Goal: Information Seeking & Learning: Learn about a topic

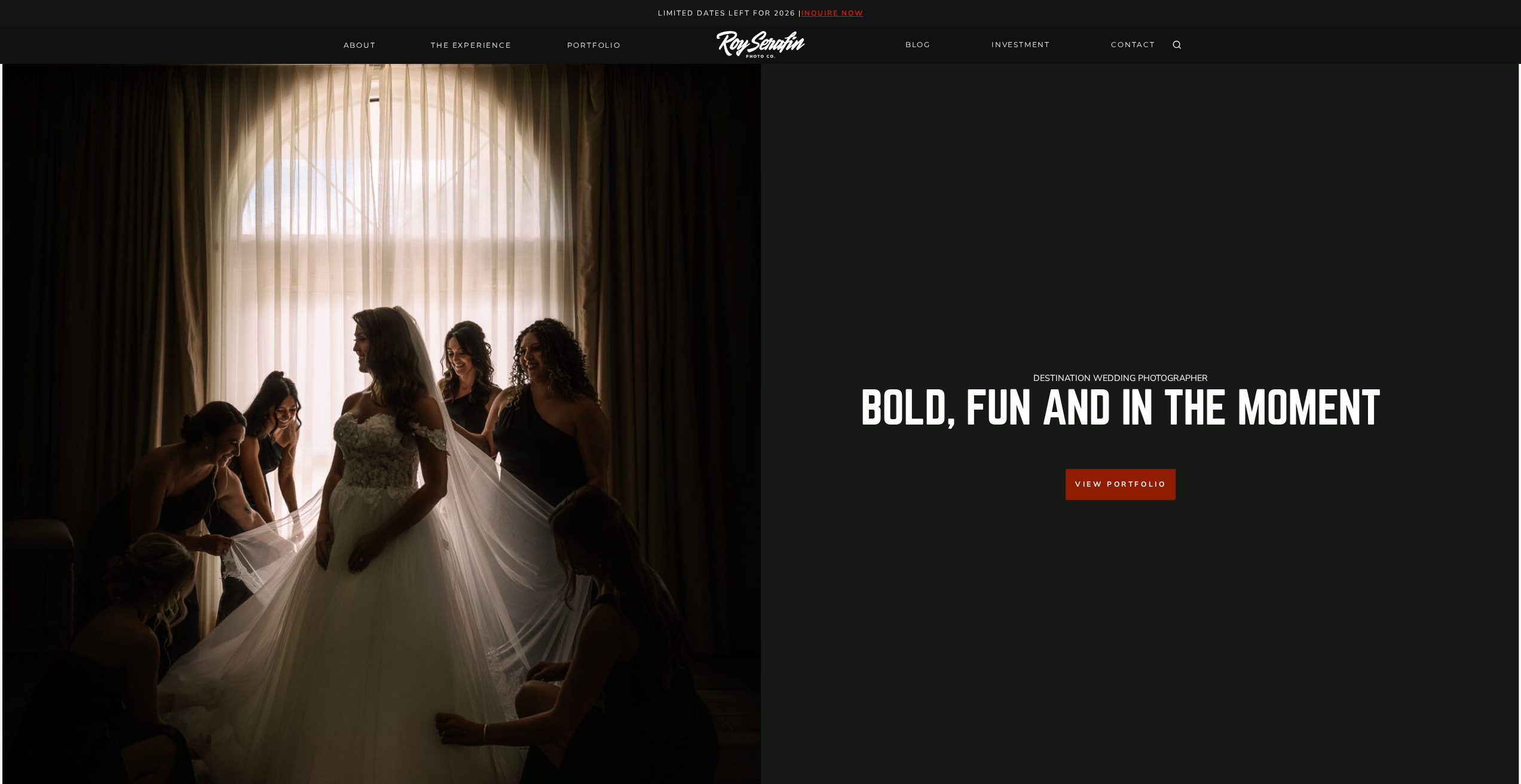
click at [907, 58] on div "BLOG INVESTMENT CONTACT" at bounding box center [1029, 46] width 264 height 37
click at [919, 44] on link "BLOG" at bounding box center [917, 45] width 40 height 21
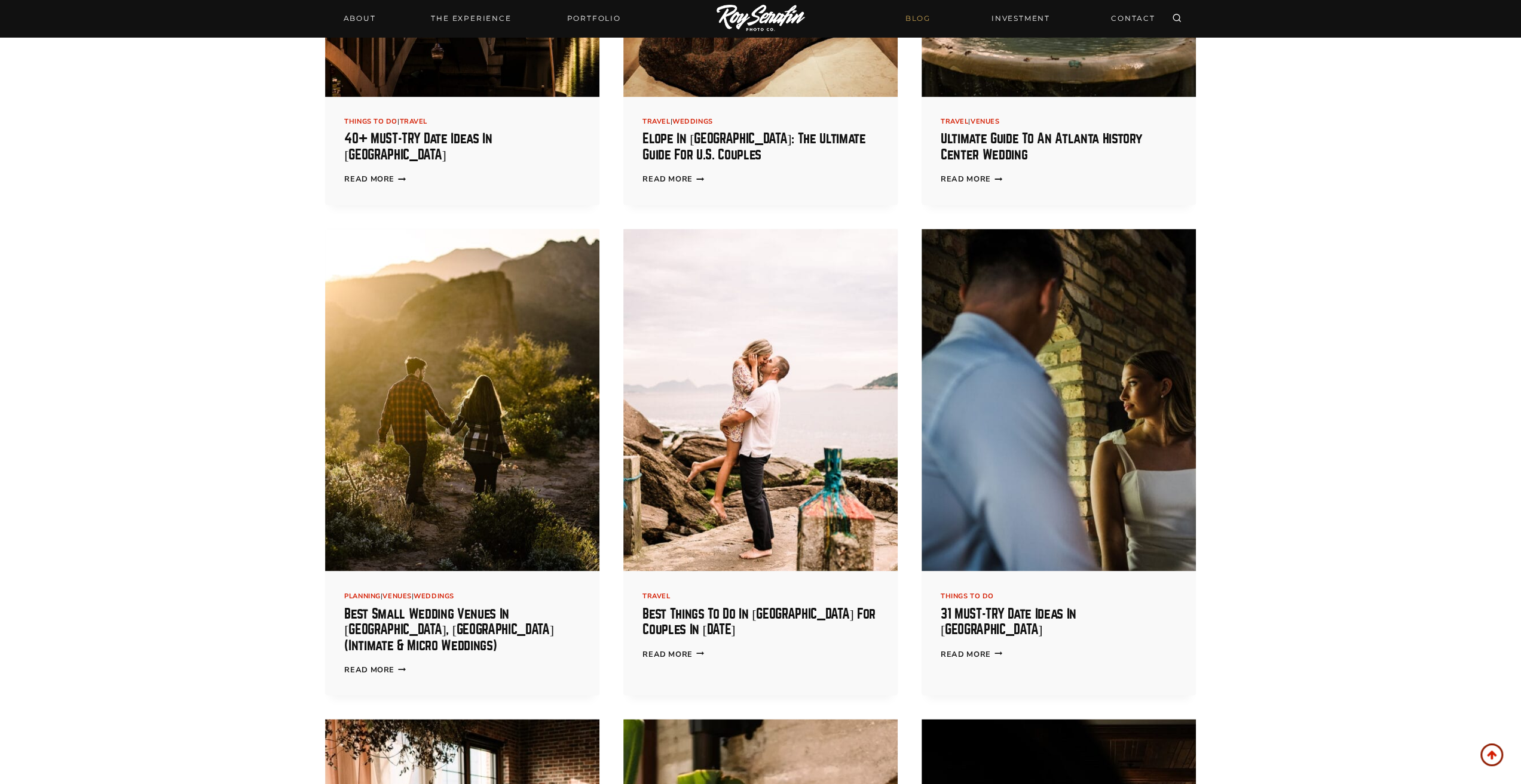
scroll to position [2091, 0]
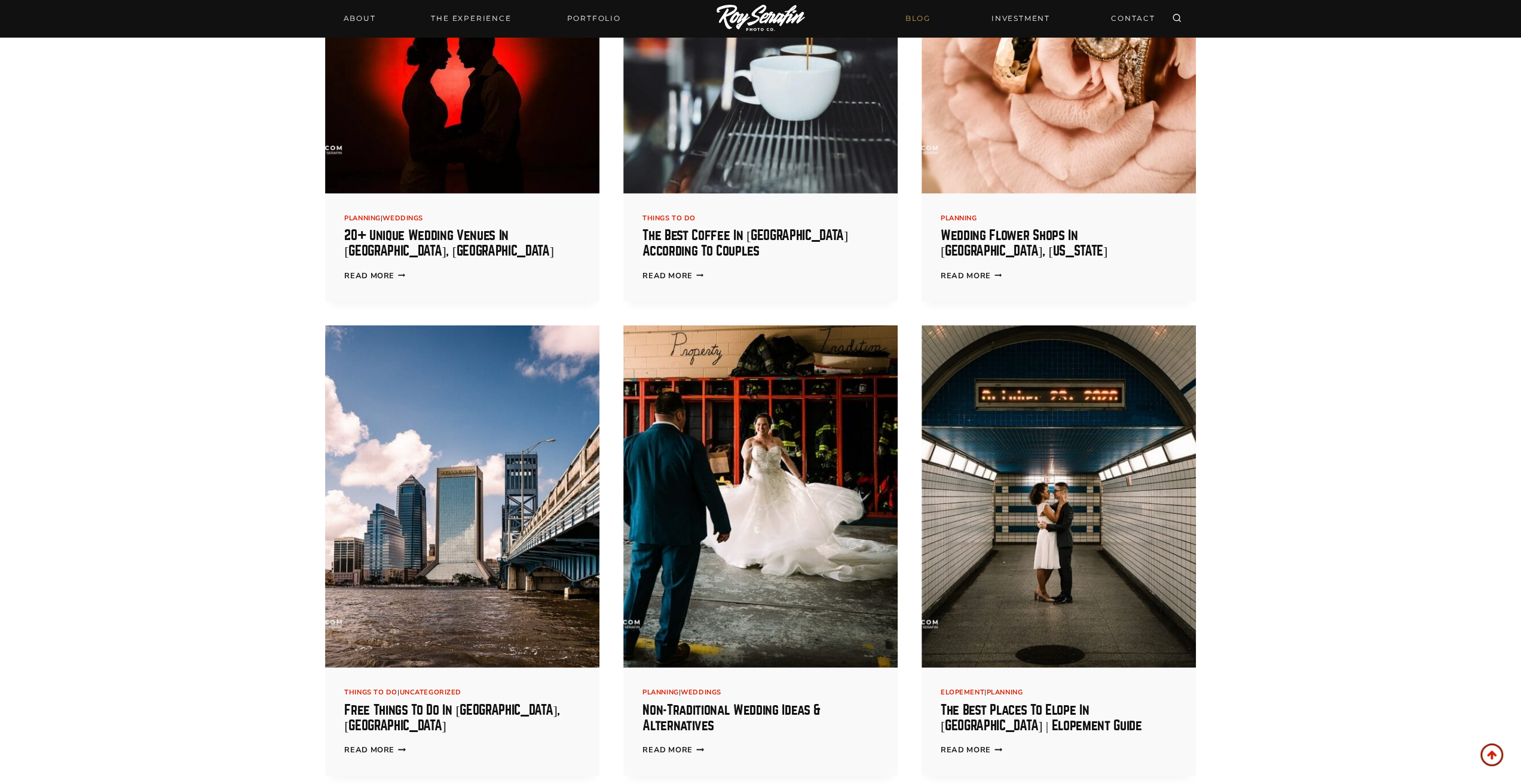
scroll to position [3982, 0]
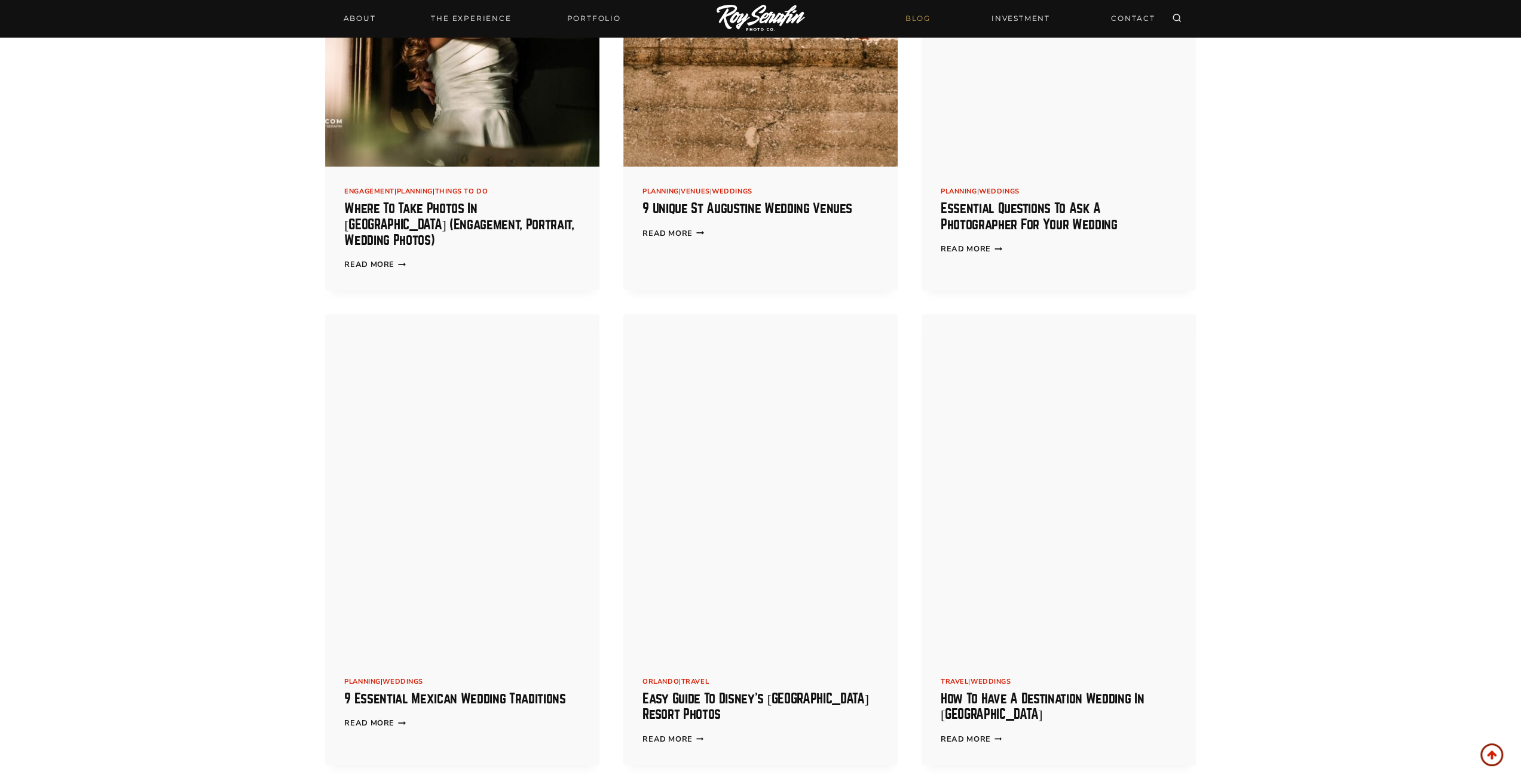
scroll to position [5973, 0]
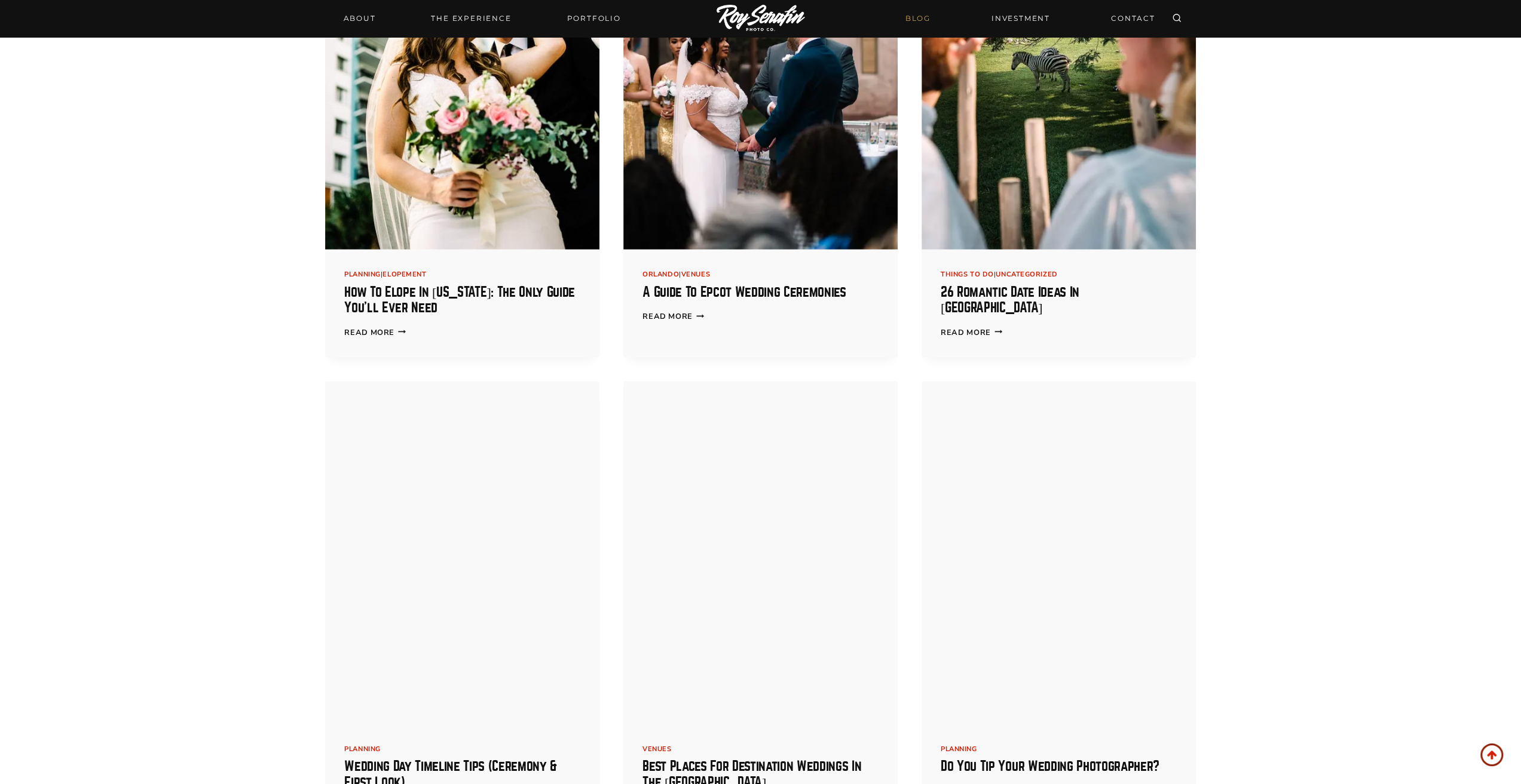
scroll to position [8462, 0]
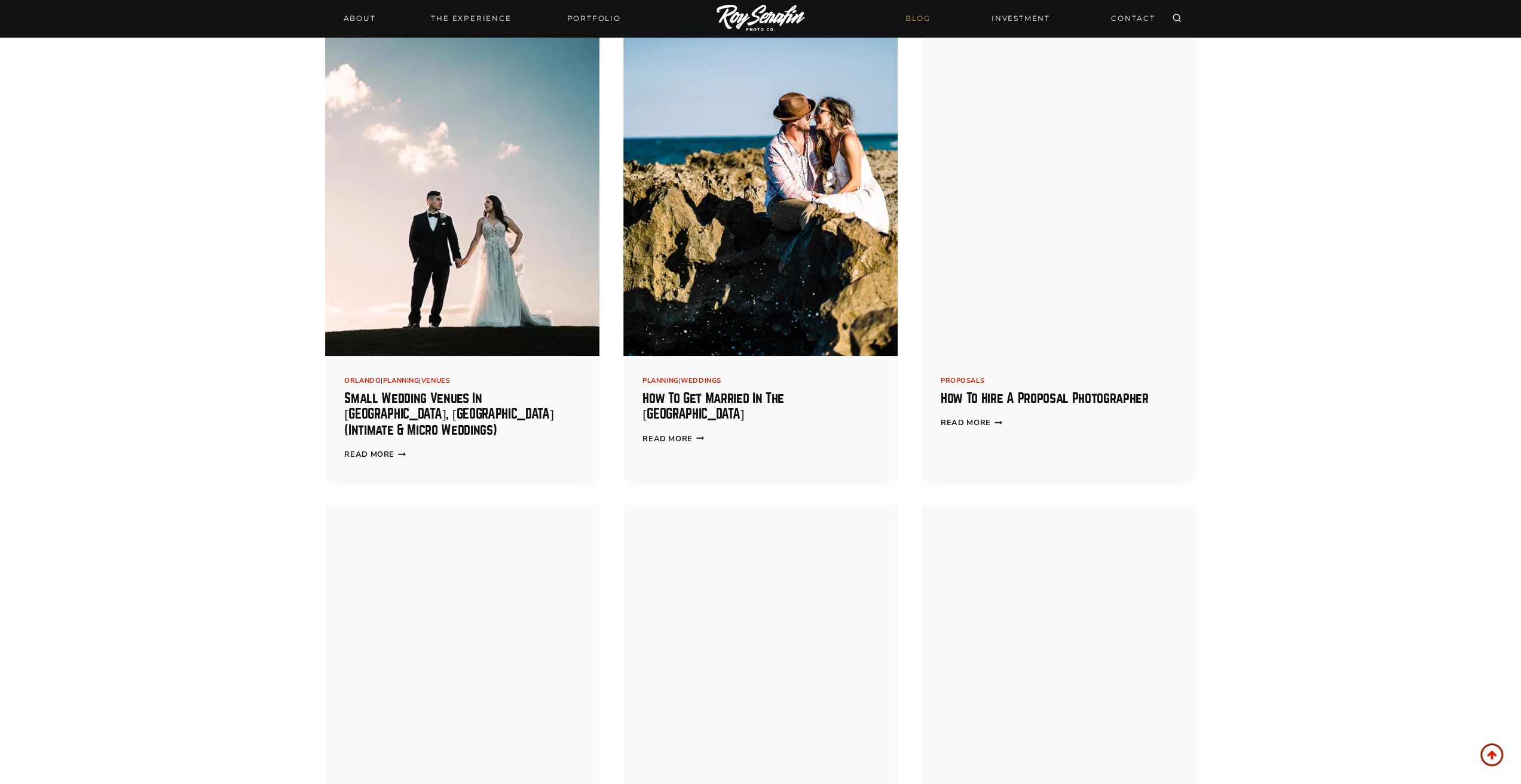
scroll to position [10254, 0]
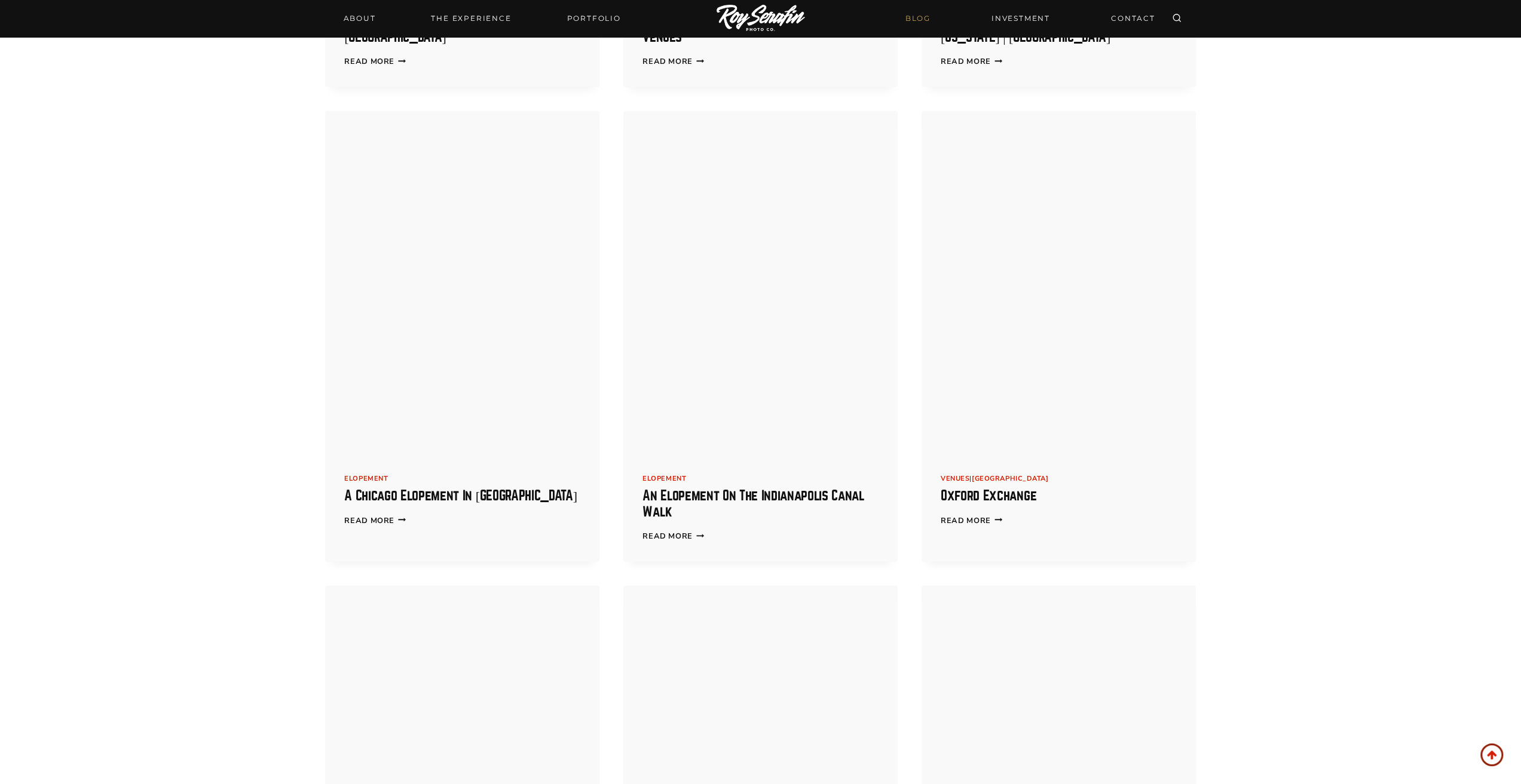
scroll to position [12345, 0]
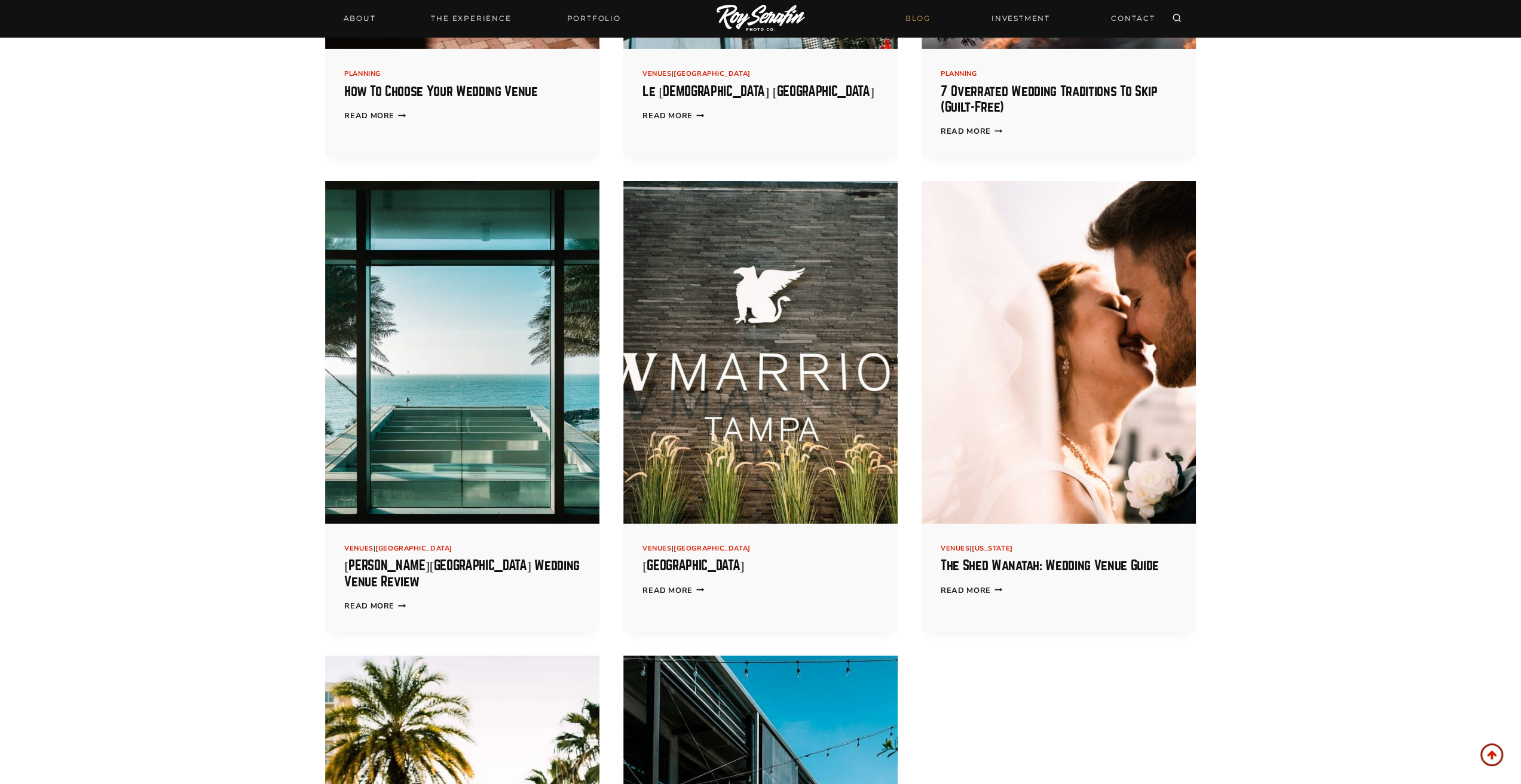
scroll to position [13440, 0]
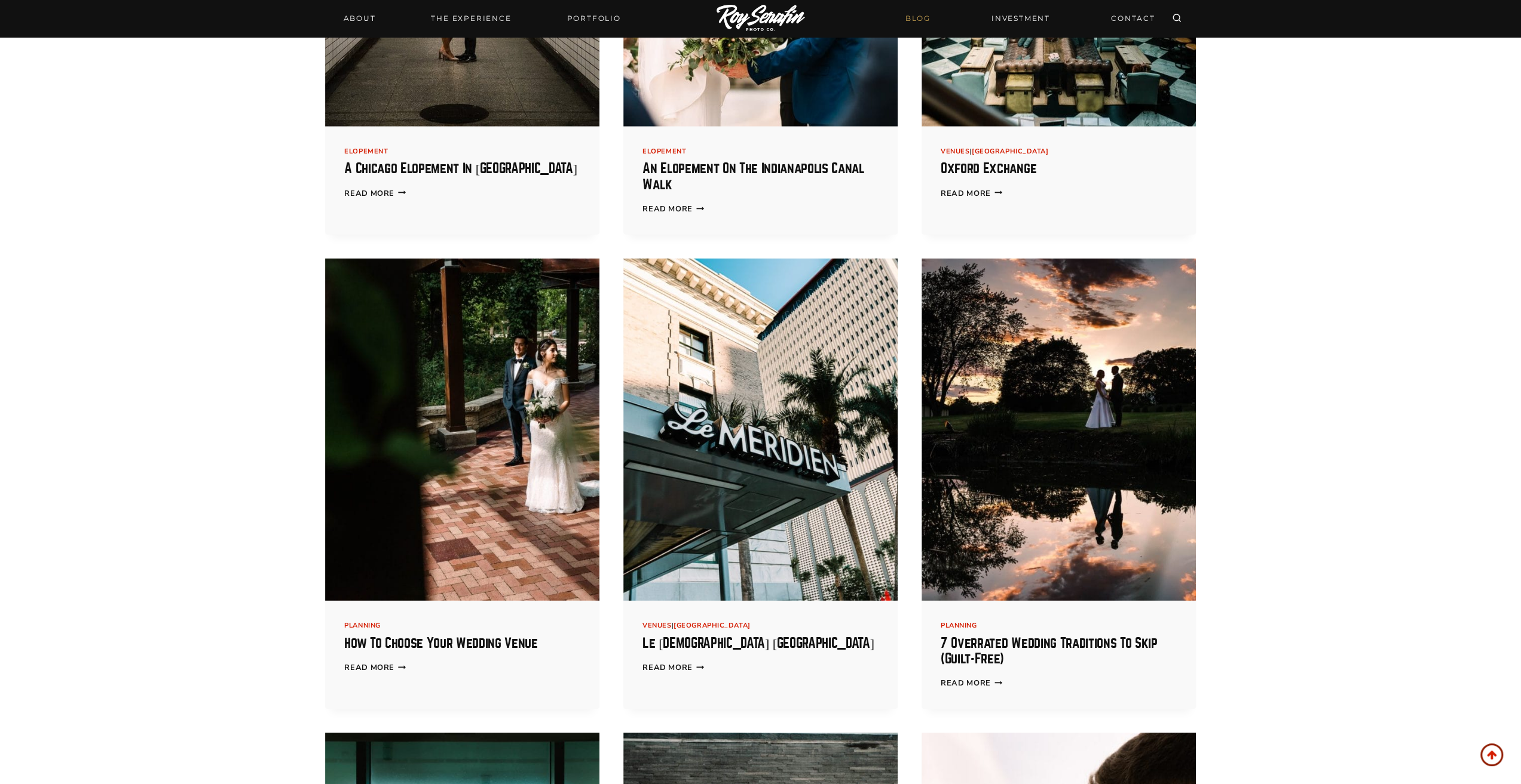
scroll to position [12743, 0]
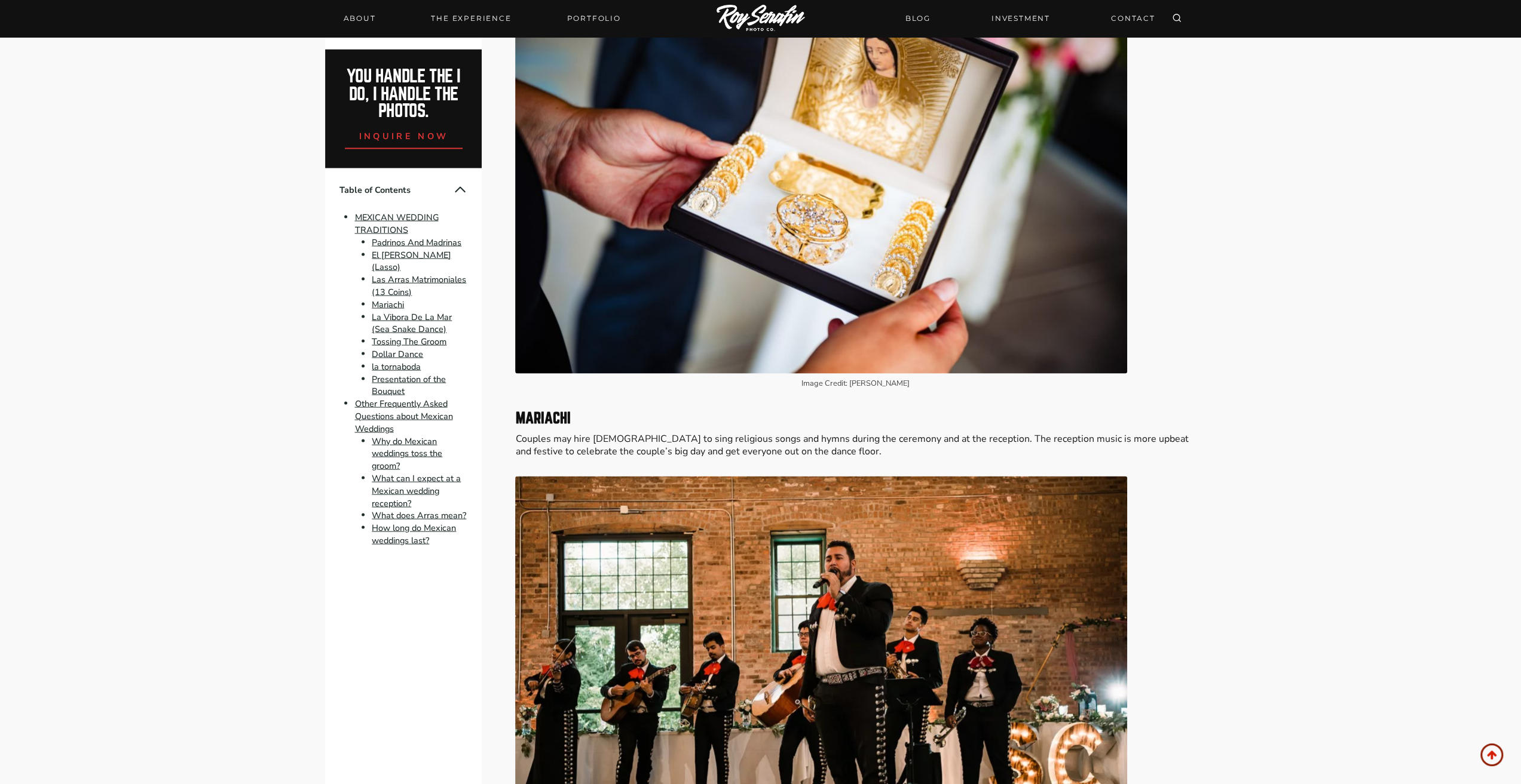
scroll to position [2389, 0]
